Goal: Task Accomplishment & Management: Use online tool/utility

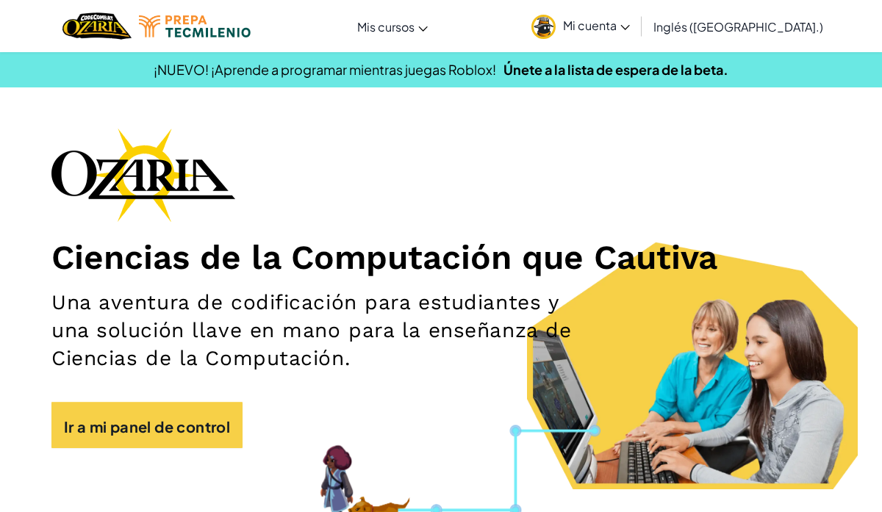
click at [500, 23] on div "Cambiar navegación Mis cursos Aula Ozaria Aula de CodeCombat Deportes electróni…" at bounding box center [440, 26] width 889 height 52
click at [555, 26] on img at bounding box center [543, 27] width 24 height 24
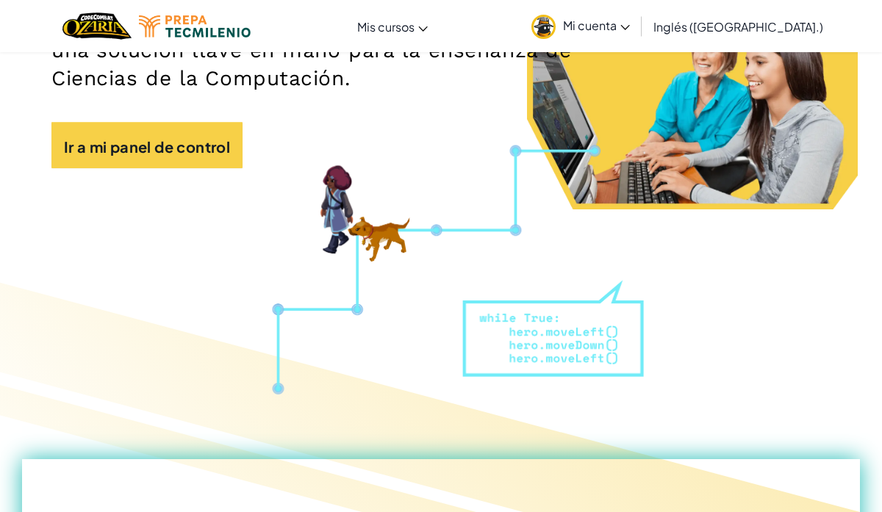
scroll to position [342, 0]
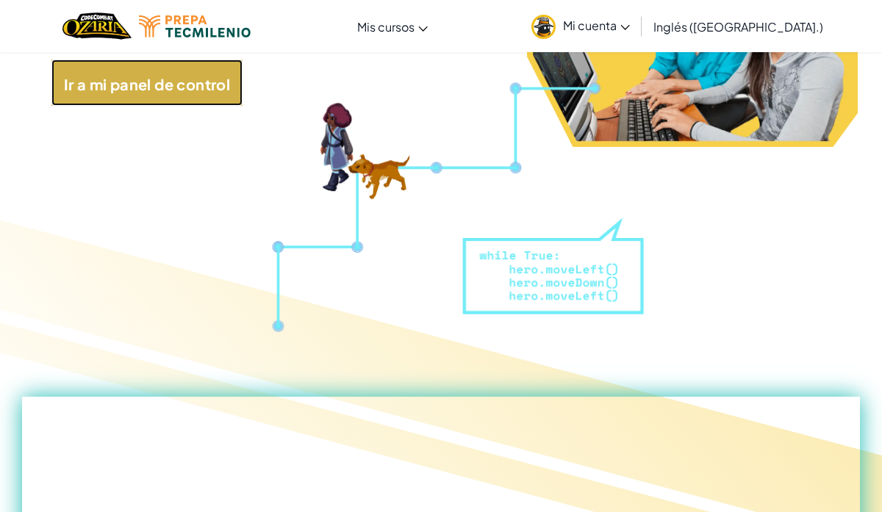
click at [115, 94] on link "Ir a mi panel de control" at bounding box center [146, 83] width 191 height 47
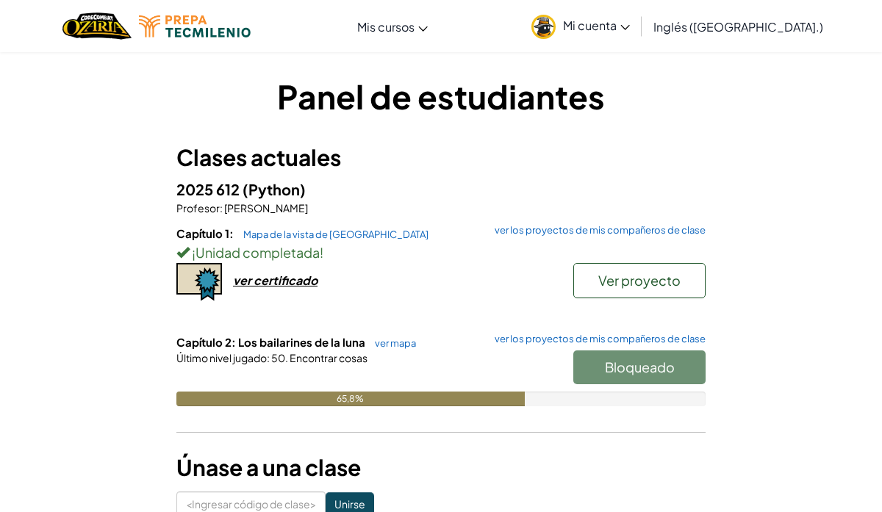
click at [605, 380] on div "Bloqueado" at bounding box center [631, 370] width 147 height 41
click at [629, 283] on font "Ver proyecto" at bounding box center [639, 280] width 82 height 17
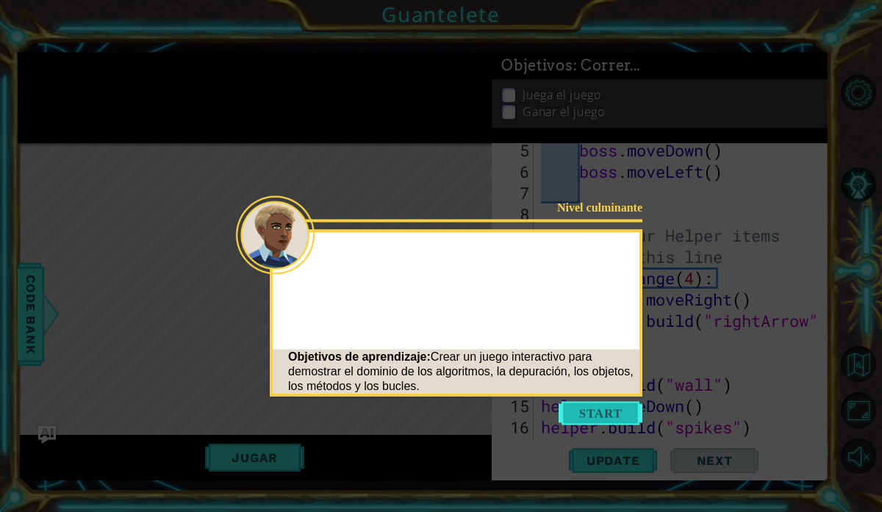
scroll to position [277, 0]
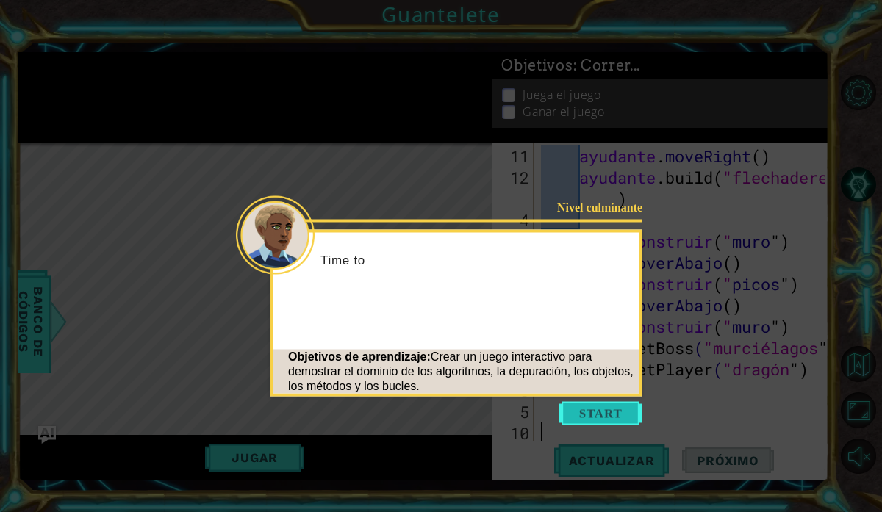
click at [597, 414] on button "Comenzar" at bounding box center [600, 414] width 84 height 24
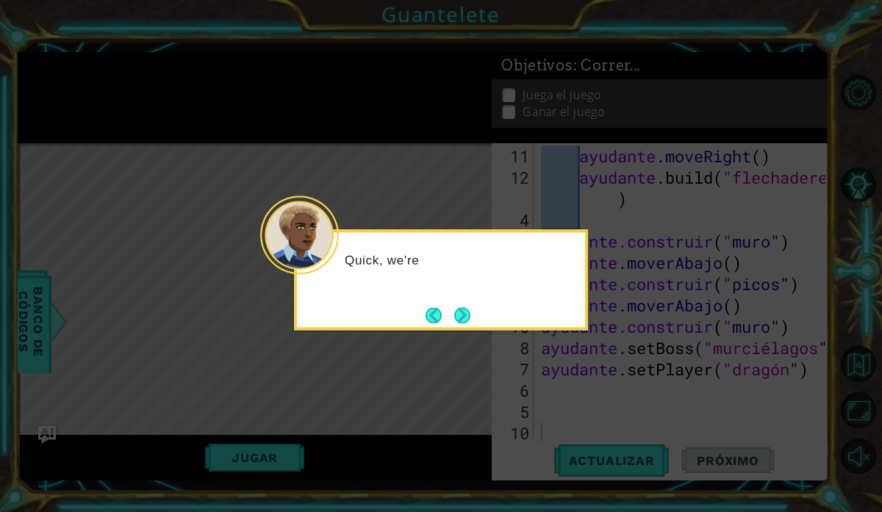
click at [857, 370] on icon at bounding box center [441, 256] width 882 height 512
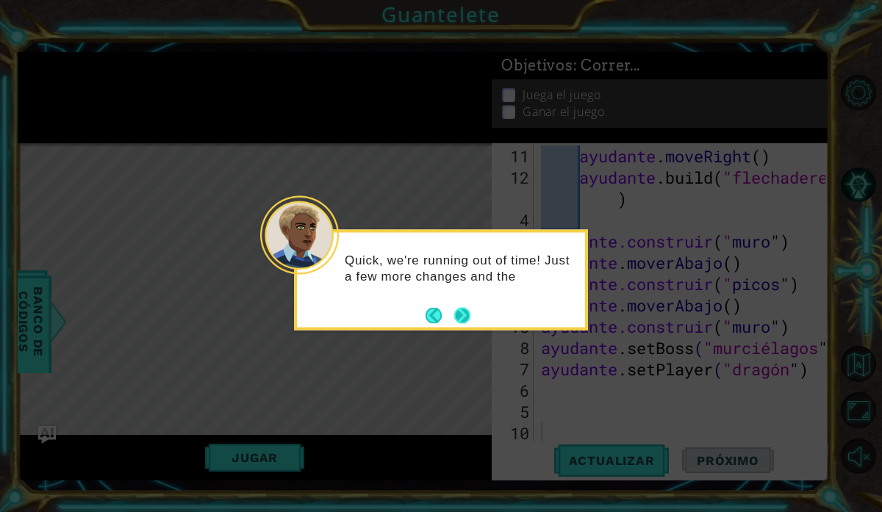
click at [469, 315] on button "Próximo" at bounding box center [462, 315] width 16 height 16
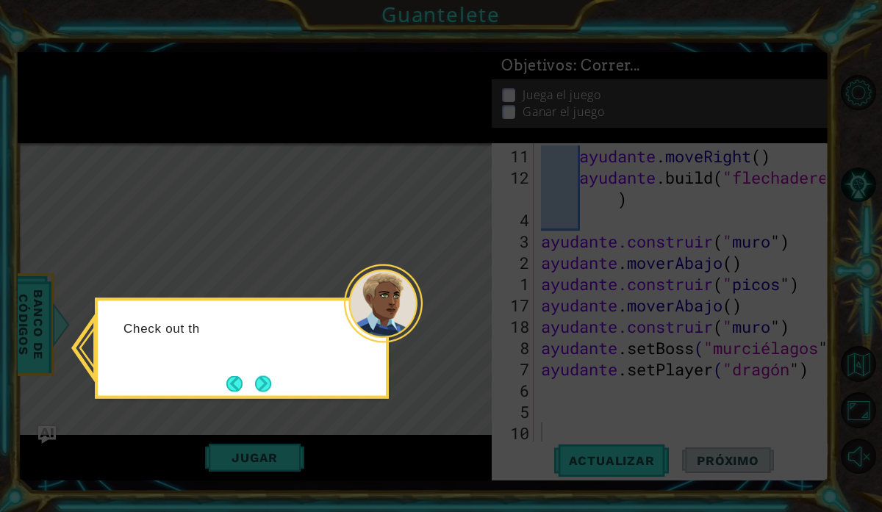
click at [817, 292] on icon at bounding box center [441, 256] width 882 height 512
